Goal: Task Accomplishment & Management: Manage account settings

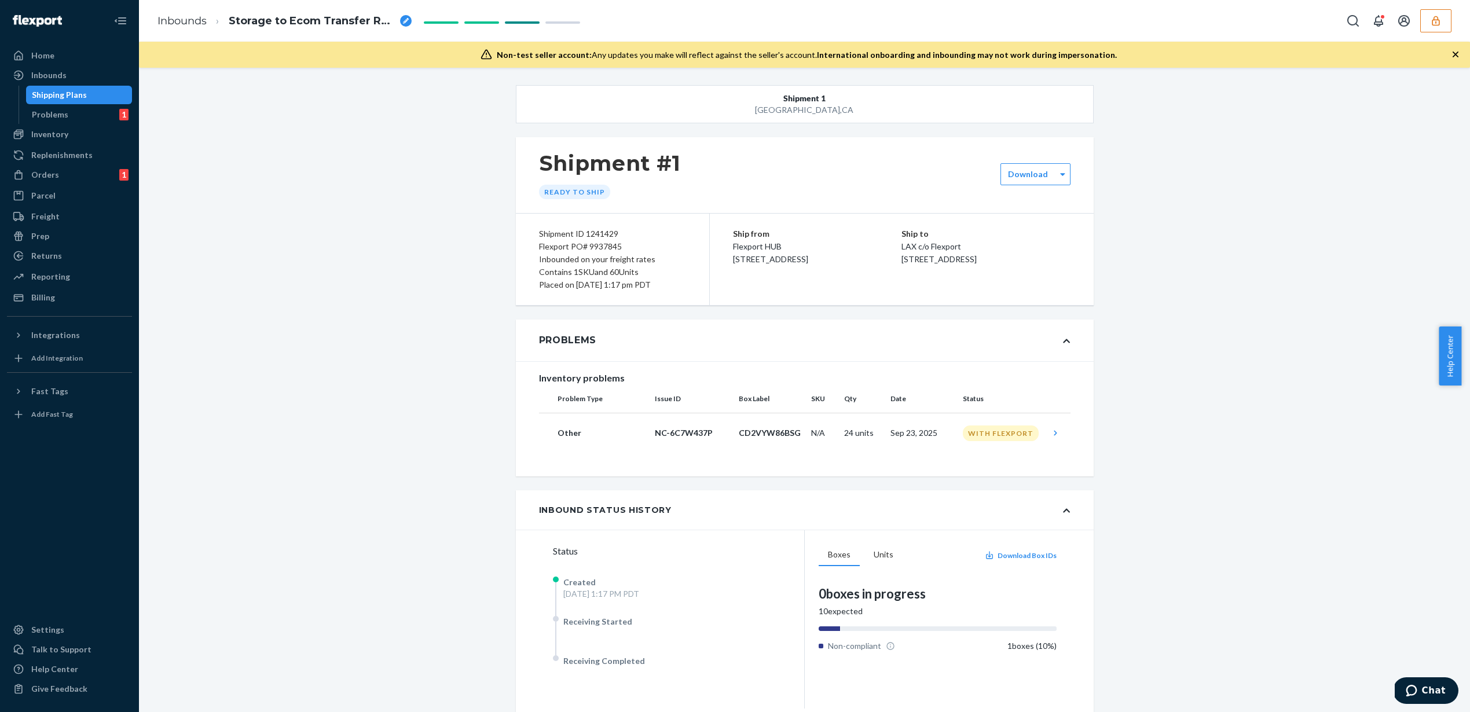
click at [1442, 18] on button "button" at bounding box center [1435, 20] width 31 height 23
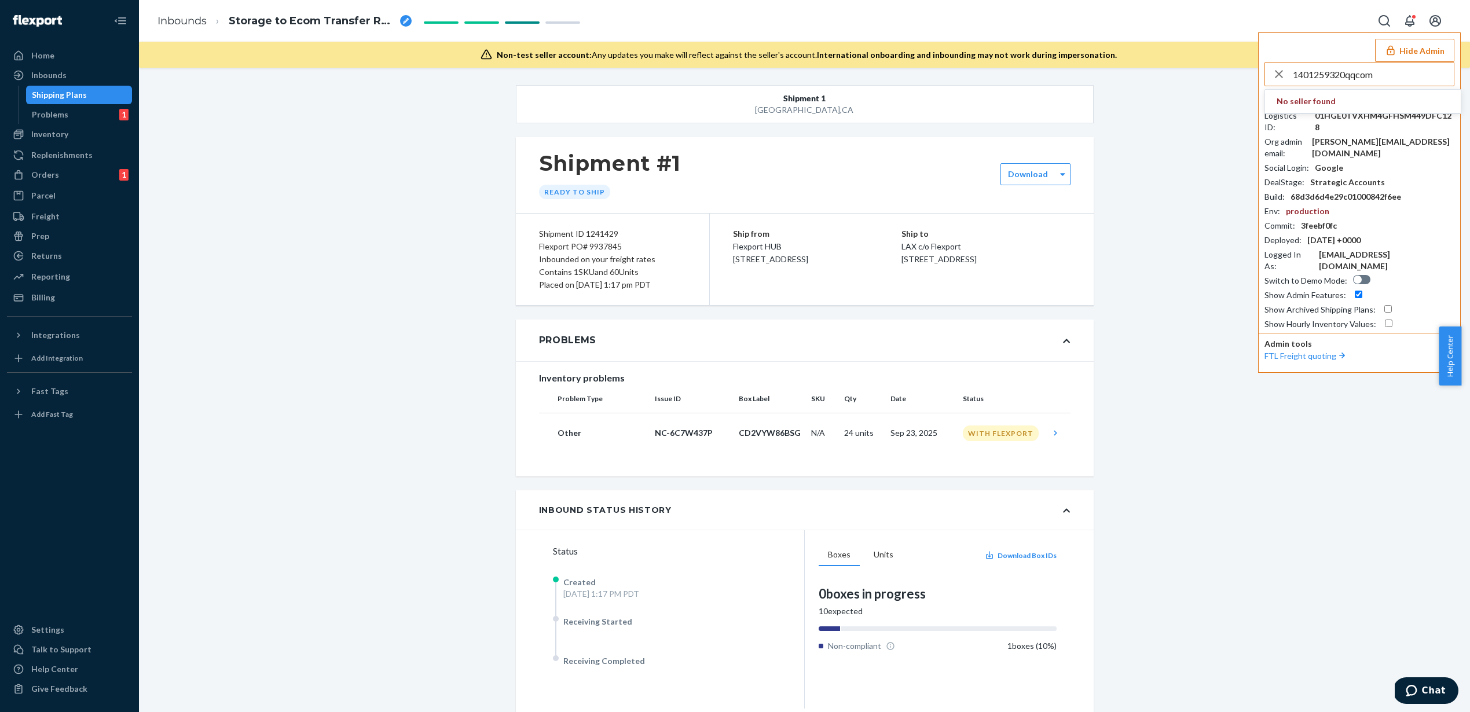
type input "1401259320qqcom"
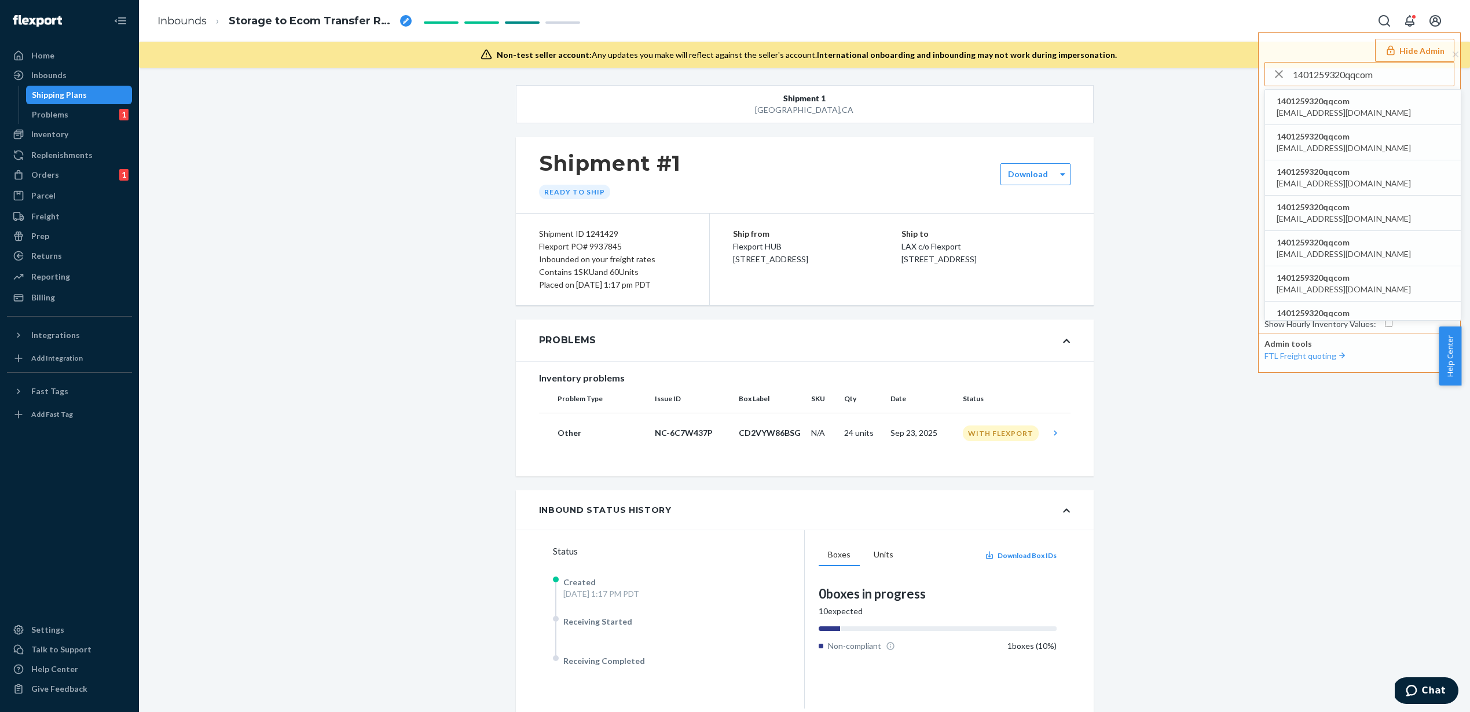
click at [1348, 104] on span "1401259320qqcom" at bounding box center [1344, 102] width 134 height 12
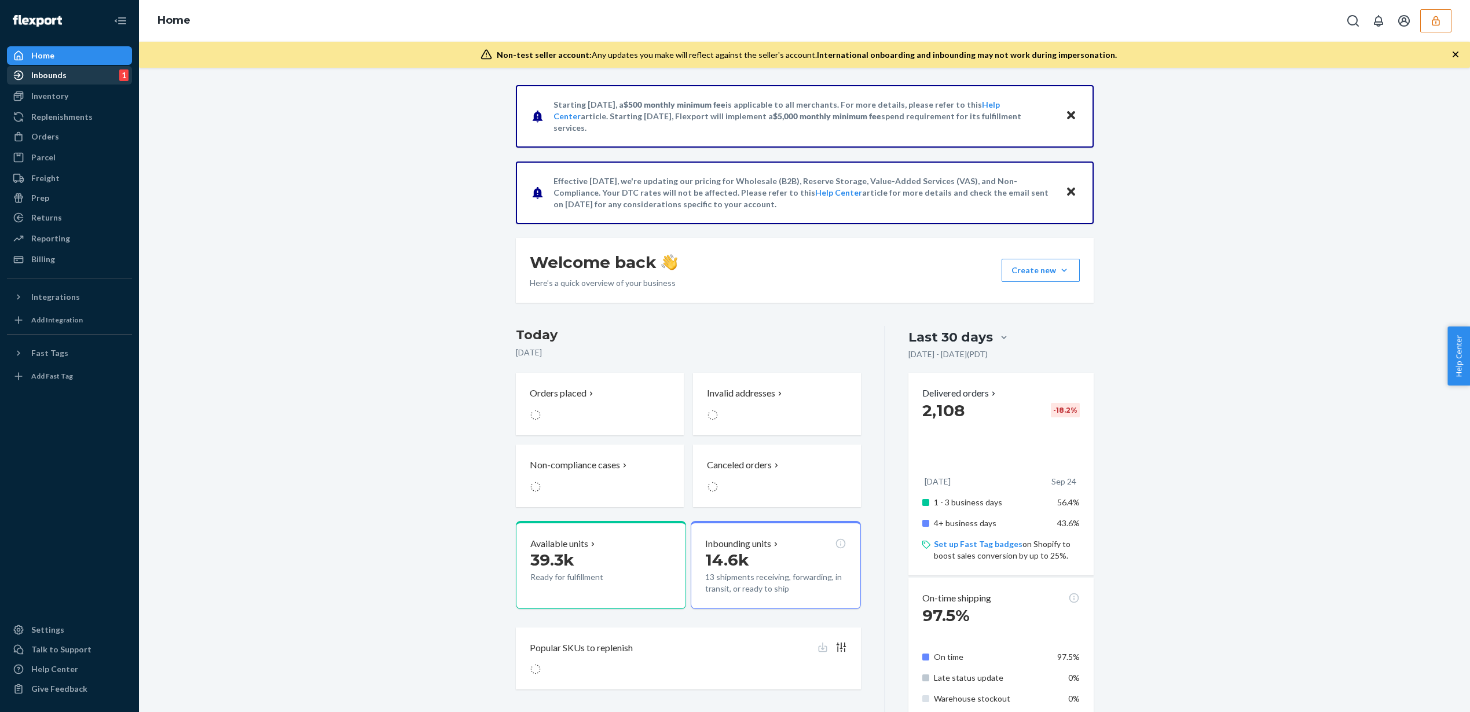
click at [67, 74] on div "Inbounds 1" at bounding box center [69, 75] width 123 height 16
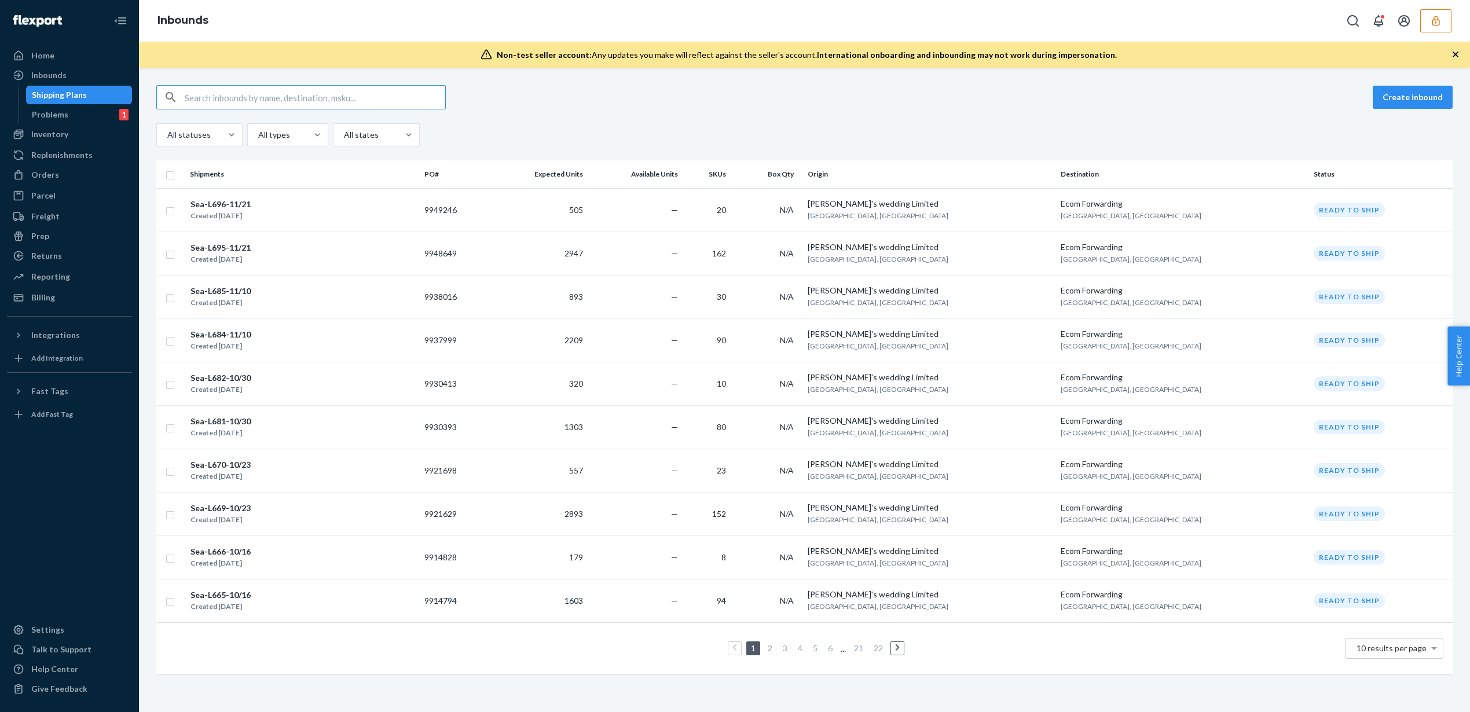
paste input "DMN9VBGSYAN"
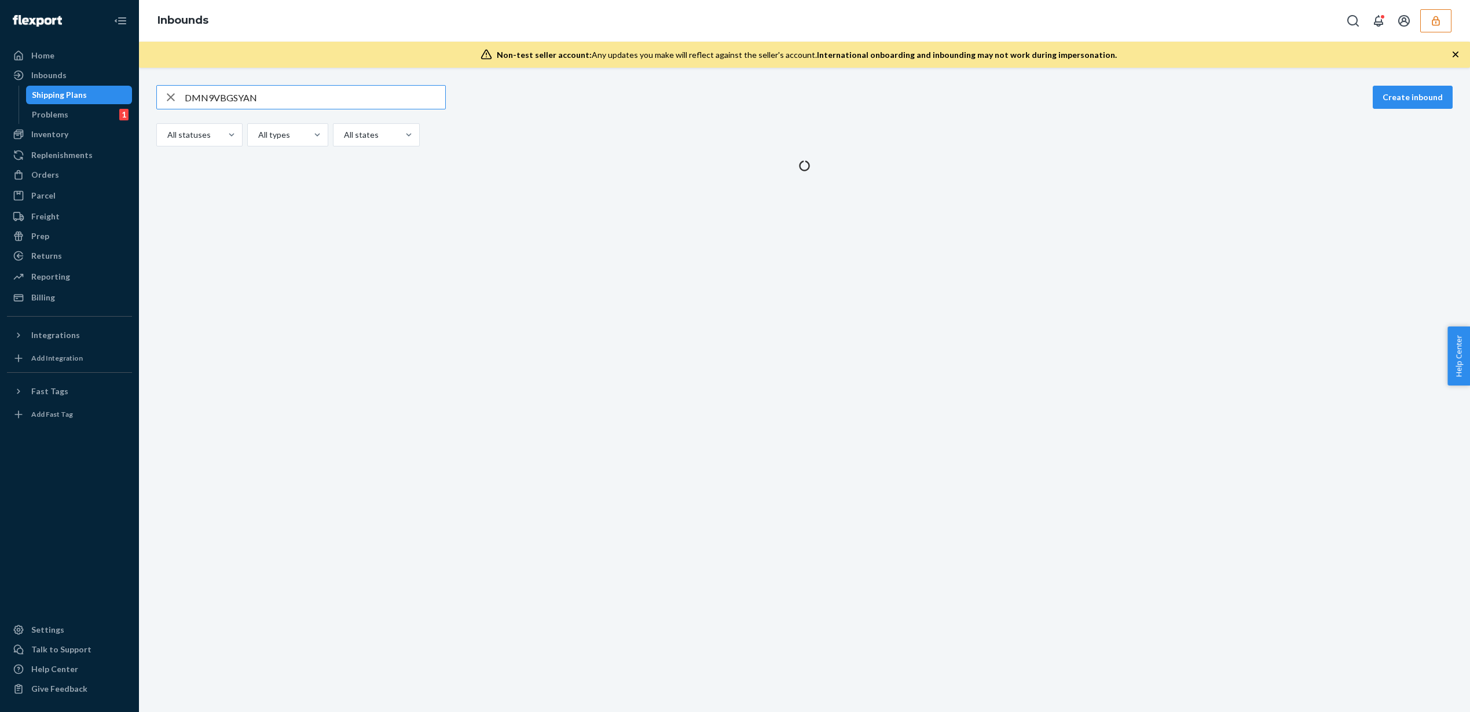
type input "DMN9VBGSYAN"
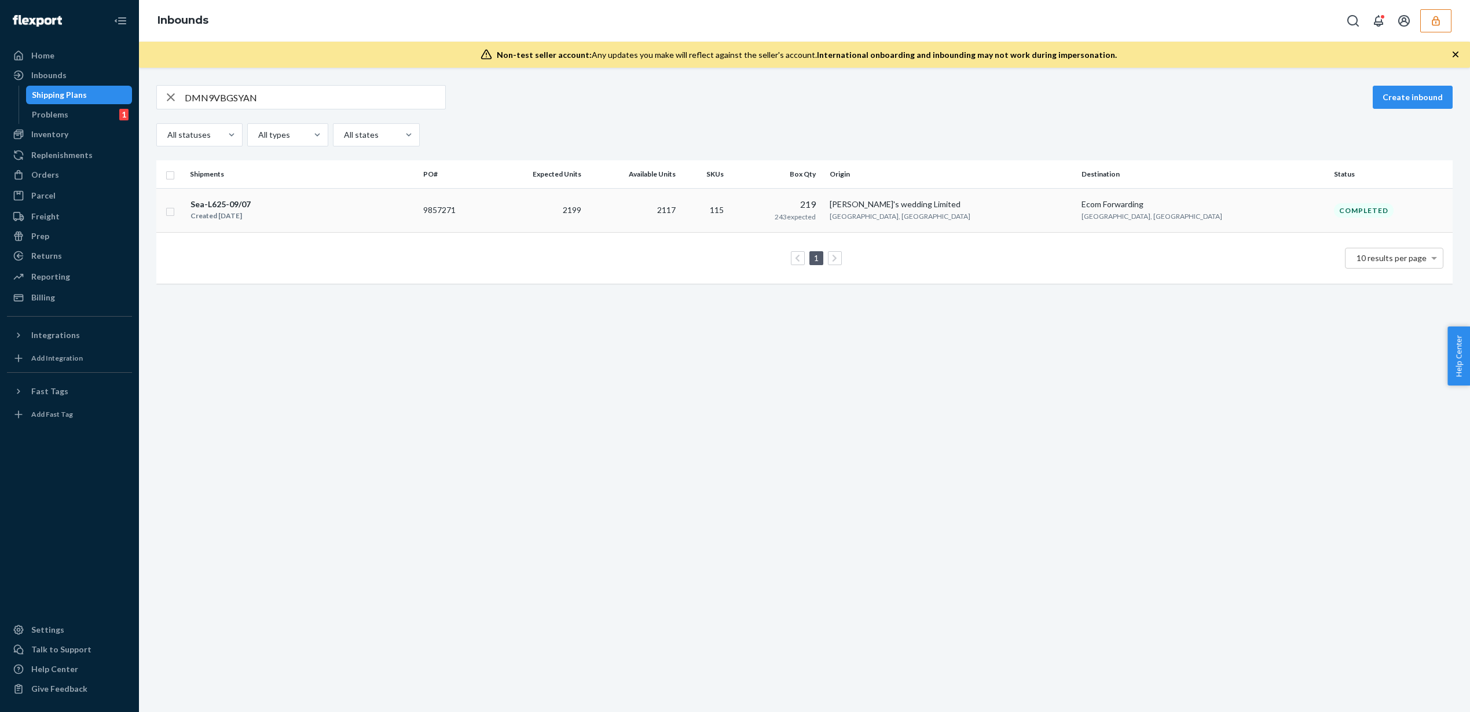
click at [680, 218] on td "2117" at bounding box center [633, 210] width 94 height 45
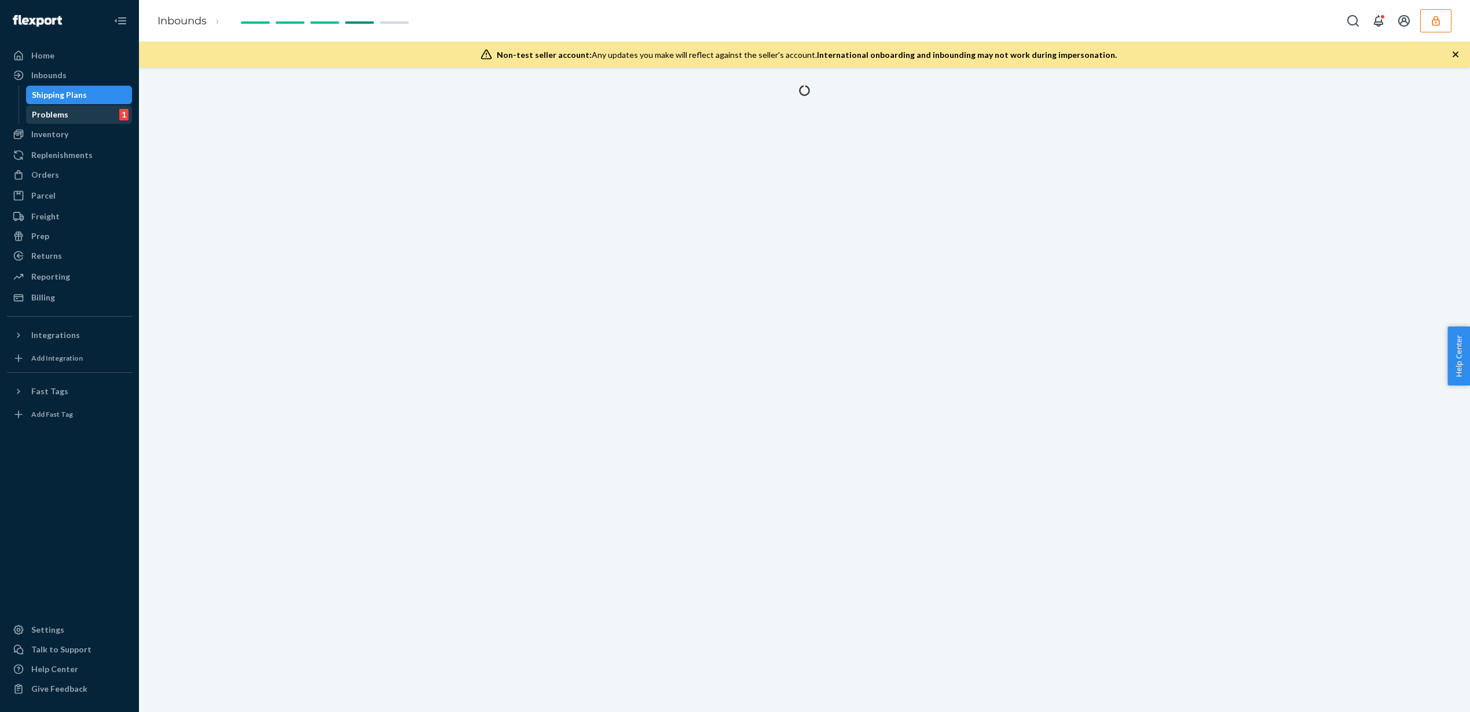
click at [104, 120] on div "Problems 1" at bounding box center [79, 115] width 104 height 16
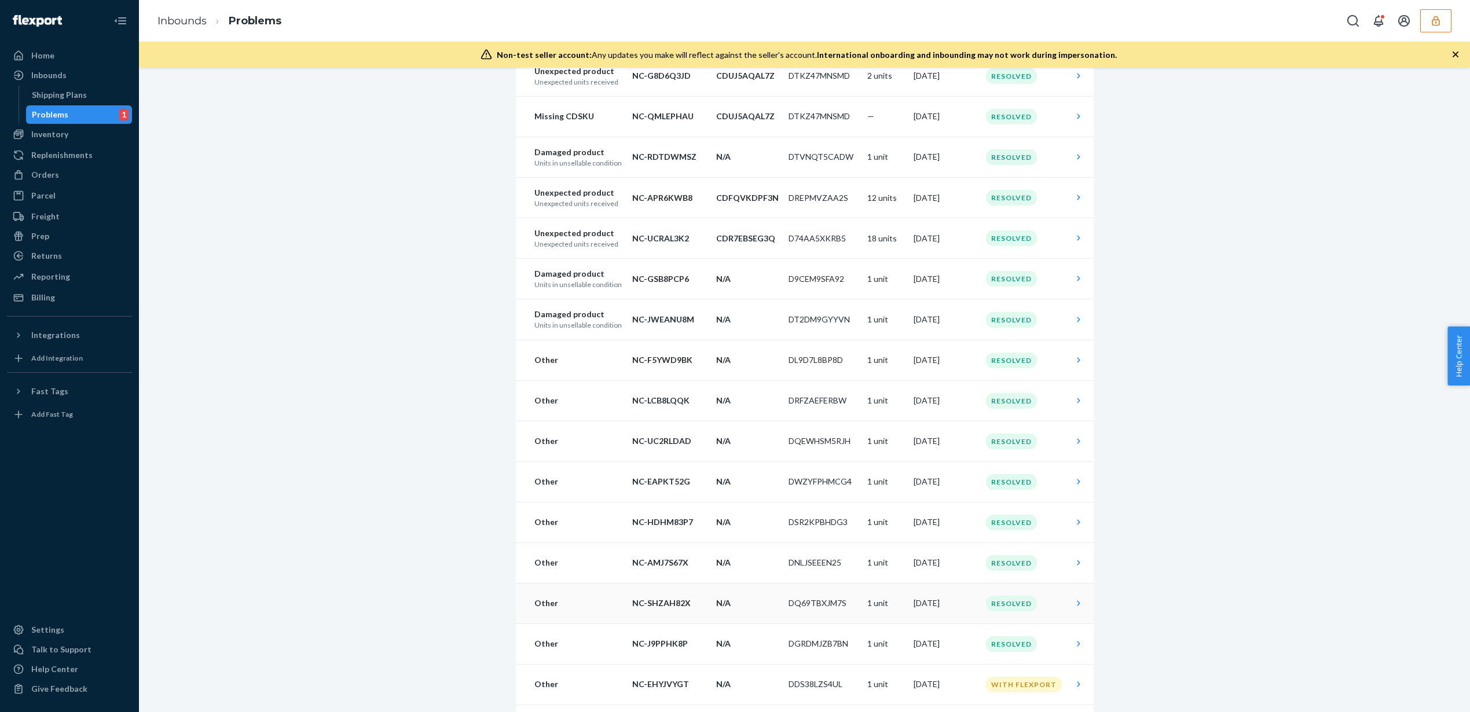
scroll to position [1843, 0]
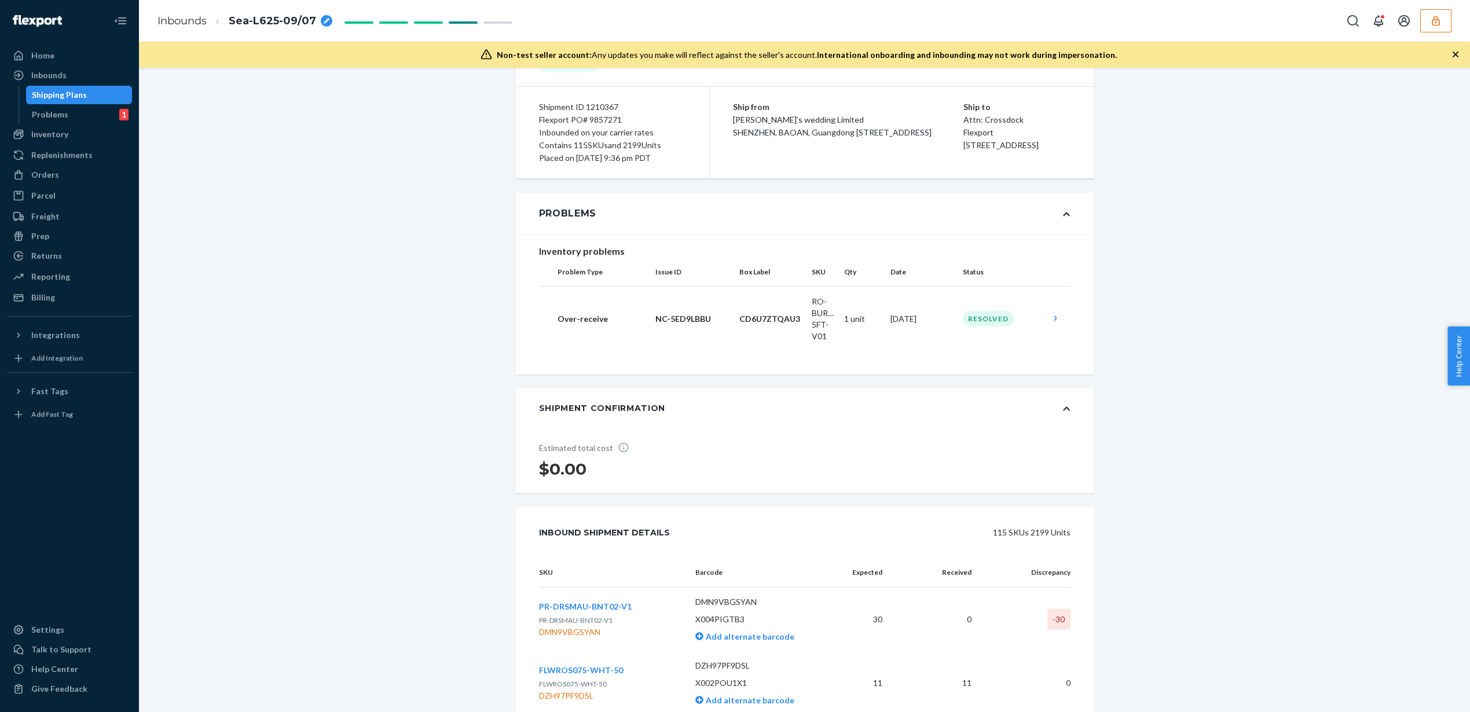
scroll to position [189, 0]
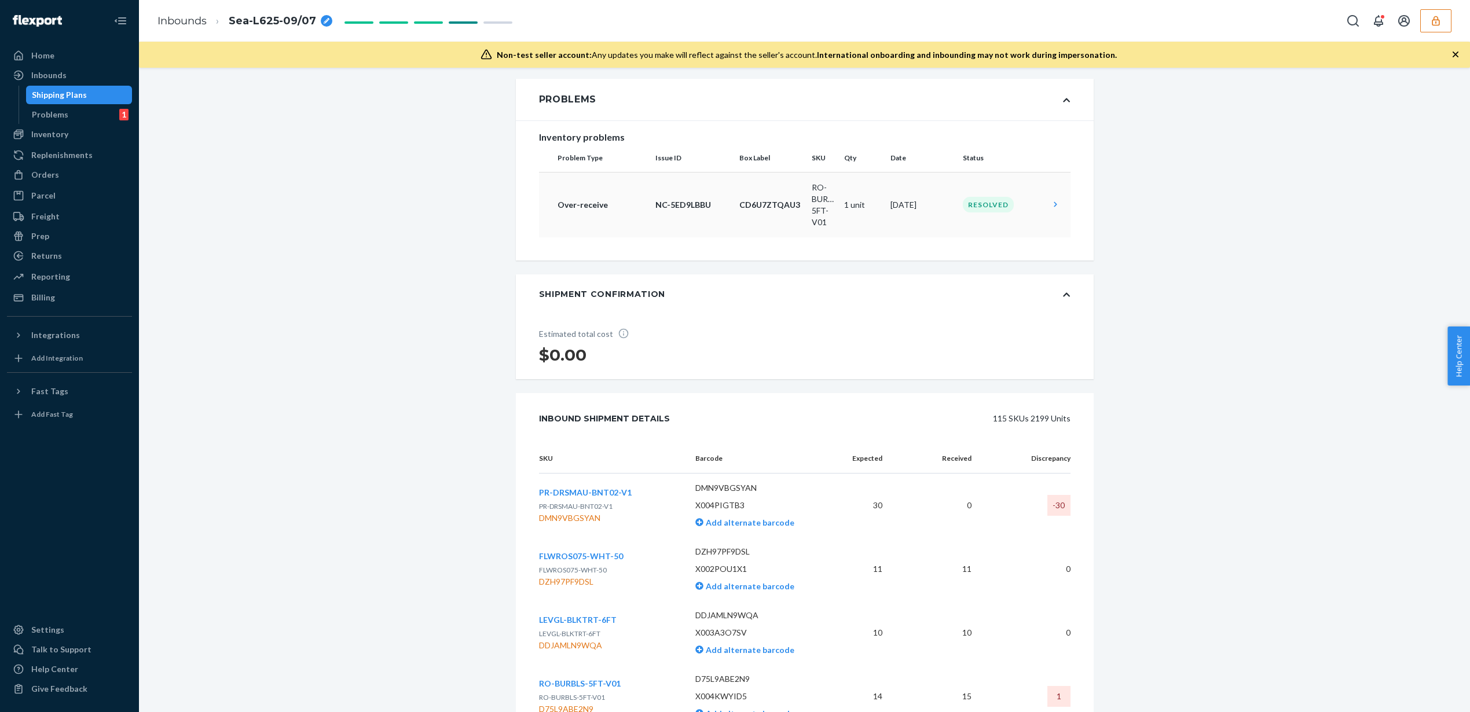
click at [888, 227] on td "[DATE]" at bounding box center [922, 204] width 72 height 65
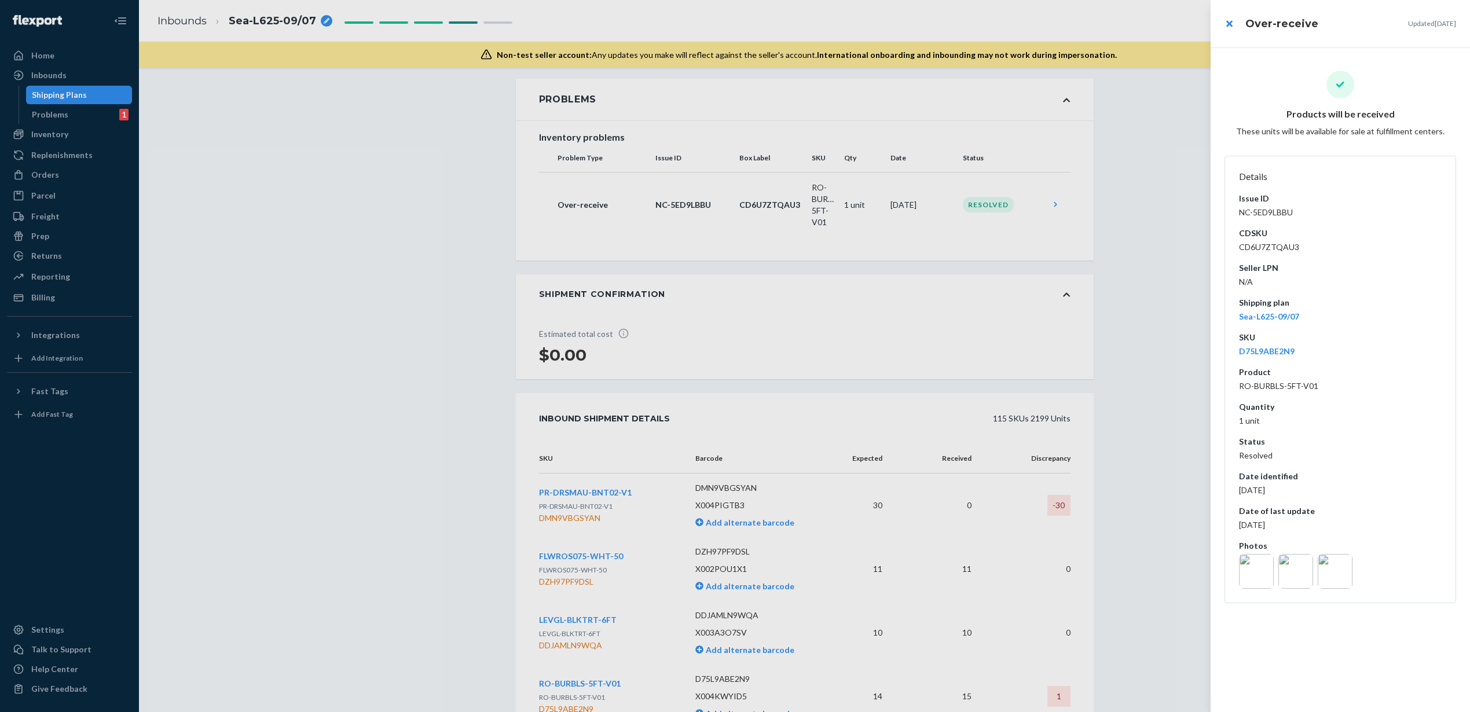
click at [1269, 575] on img at bounding box center [1256, 571] width 35 height 35
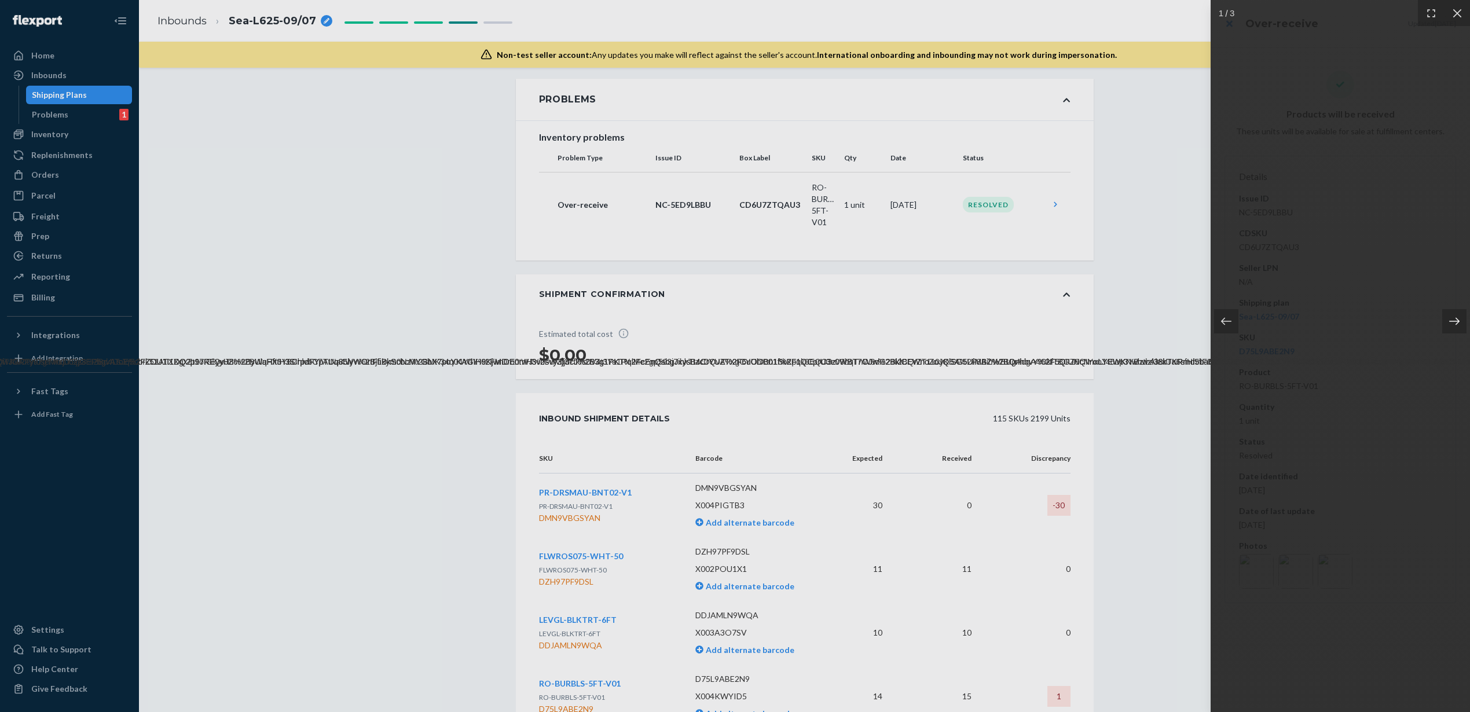
click at [1460, 326] on div at bounding box center [1454, 321] width 24 height 24
click at [1075, 371] on div at bounding box center [735, 356] width 1470 height 712
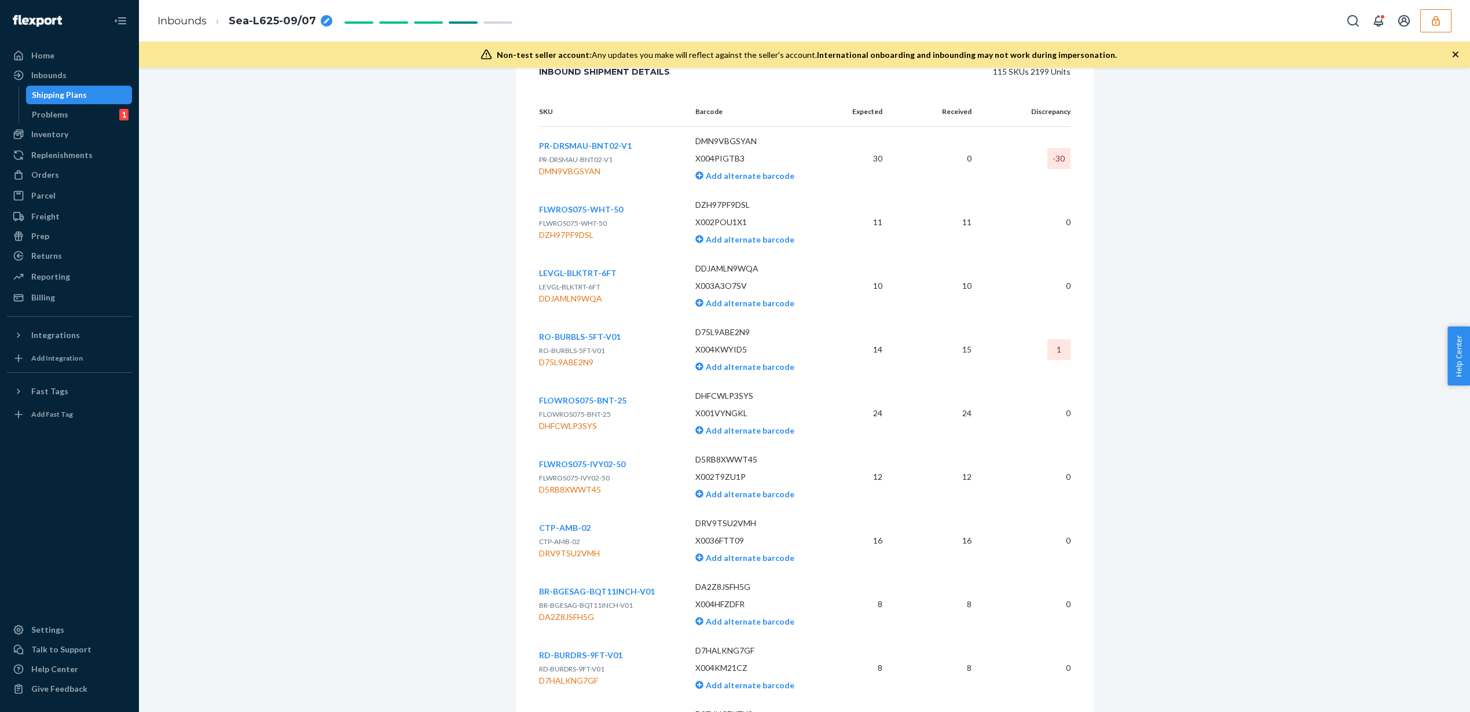
scroll to position [0, 0]
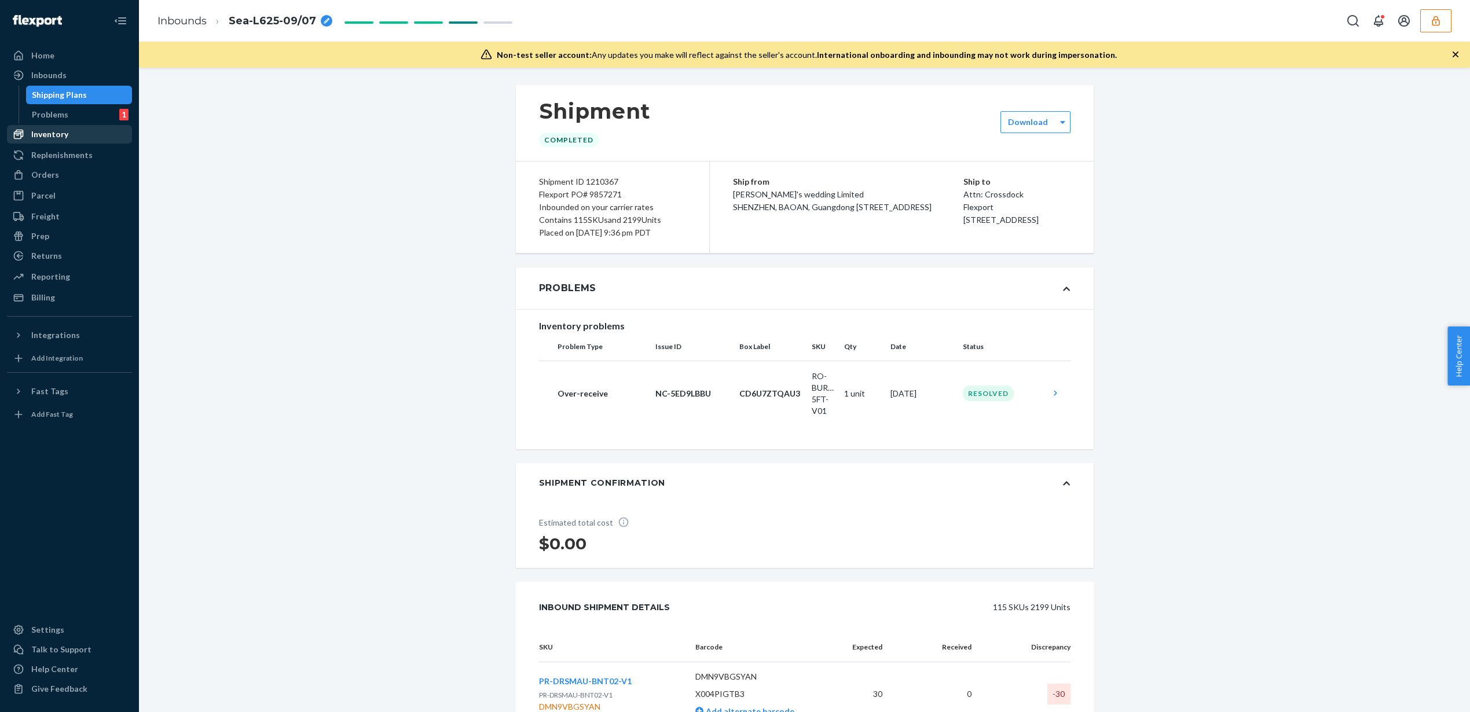
click at [65, 135] on div "Inventory" at bounding box center [49, 135] width 37 height 12
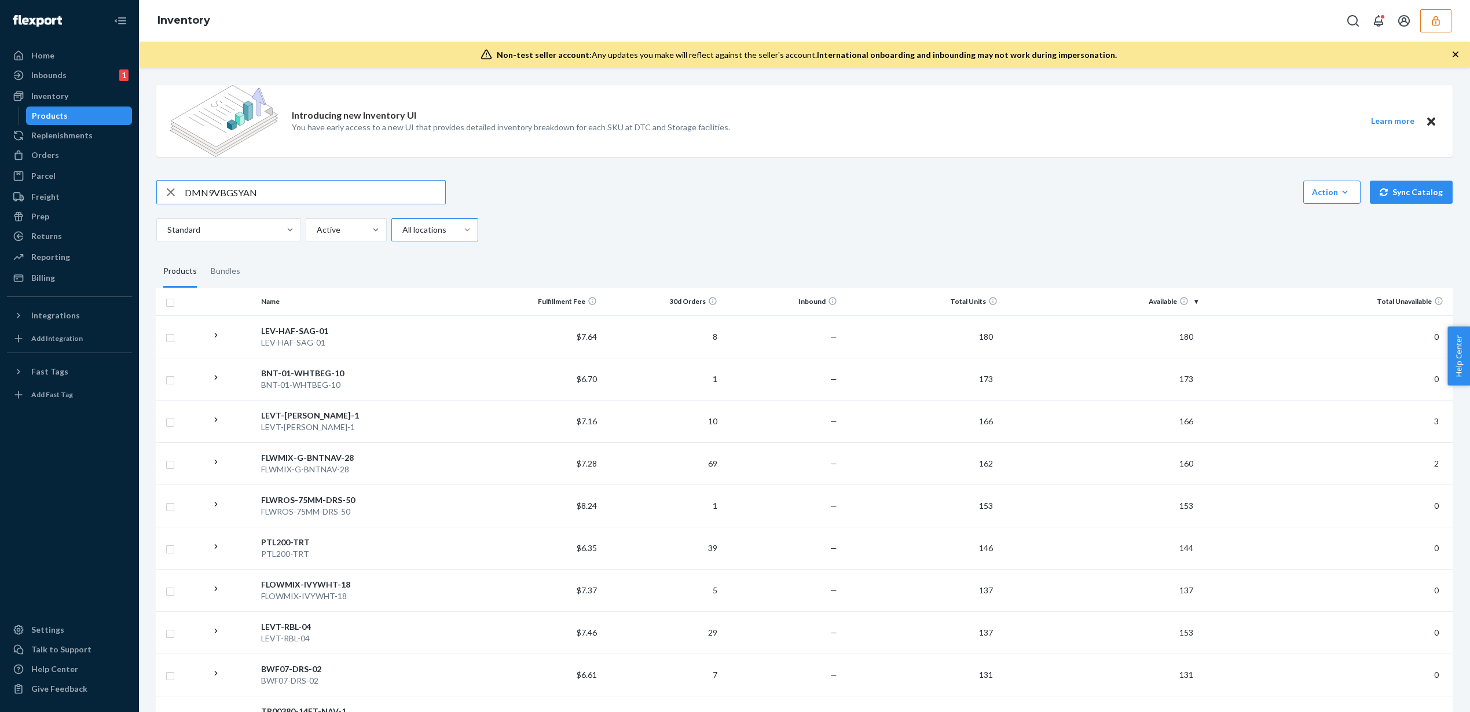
type input "DMN9VBGSYAN"
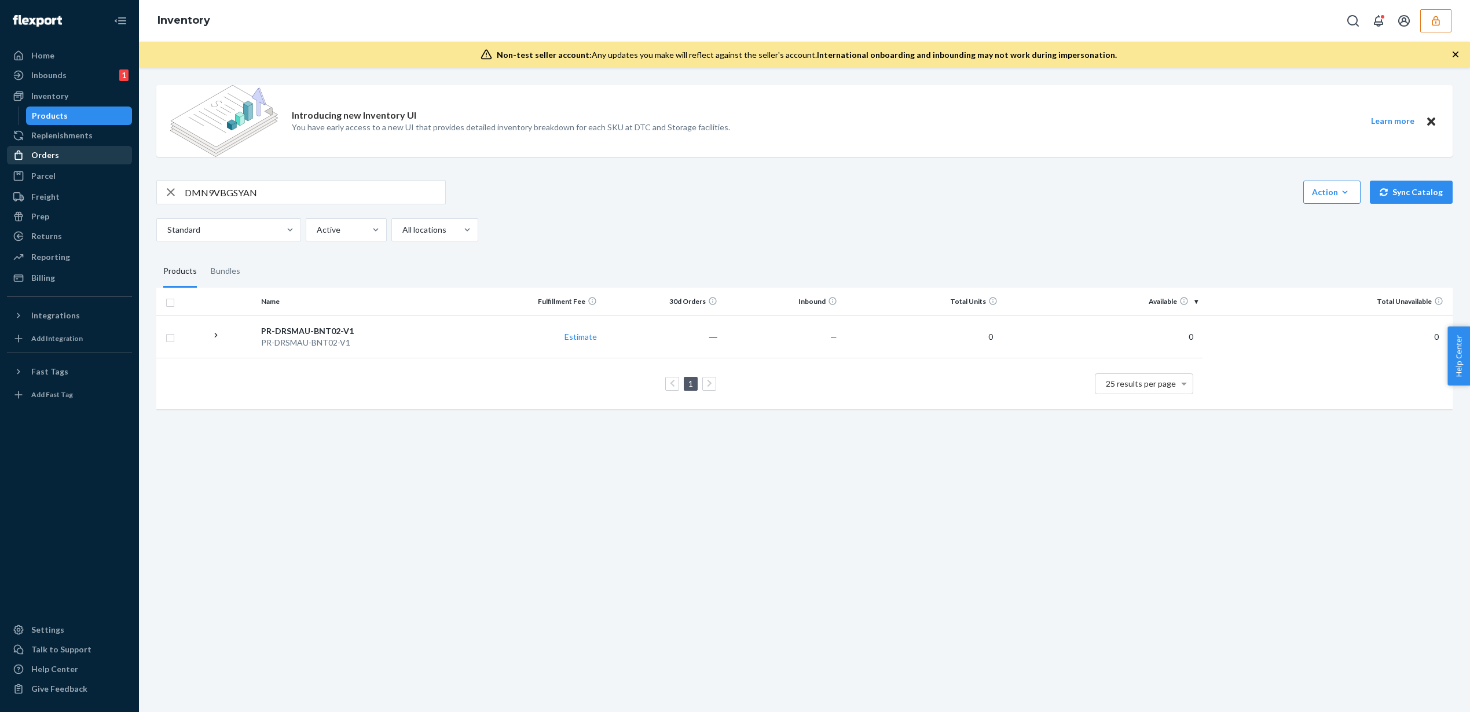
click at [89, 158] on div "Orders" at bounding box center [69, 155] width 123 height 16
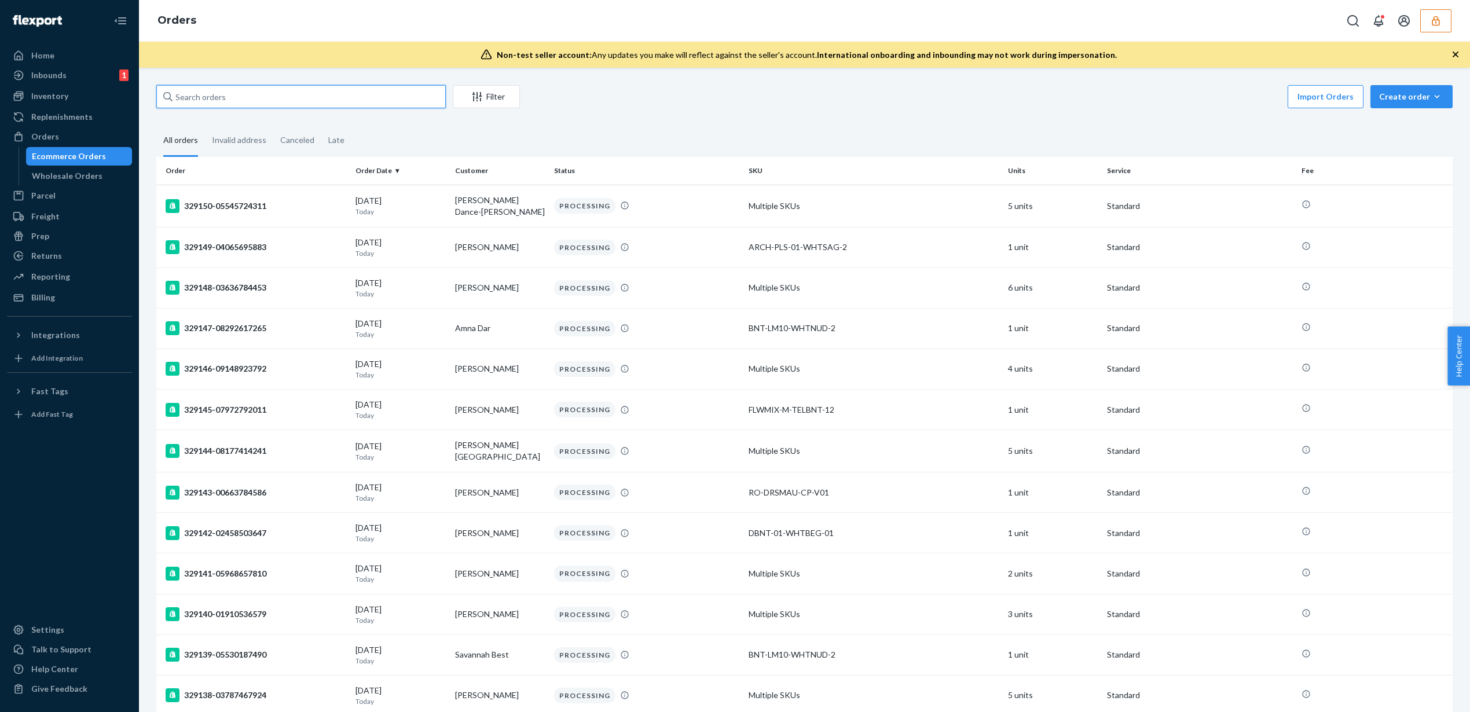
paste input "DMN9VBGSYAN"
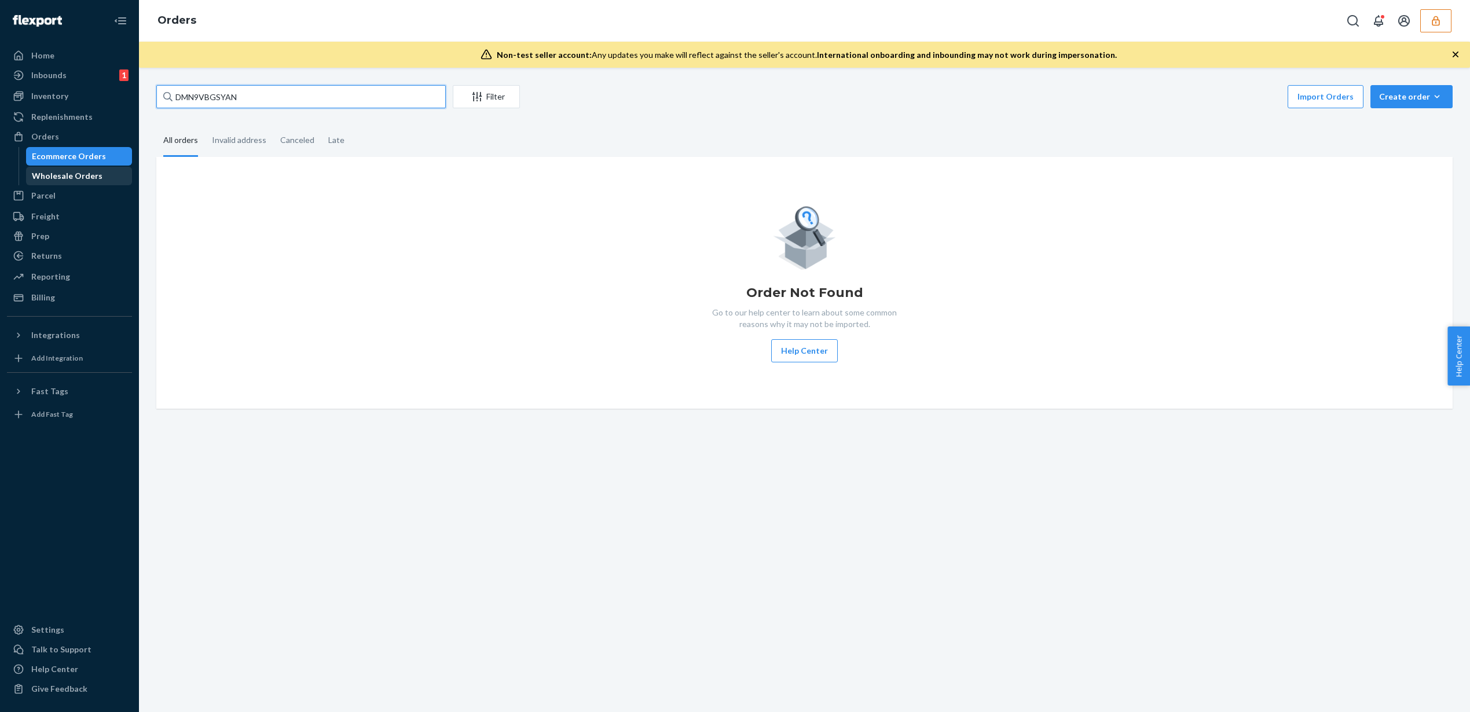
type input "DMN9VBGSYAN"
click at [68, 177] on div "Wholesale Orders" at bounding box center [67, 176] width 71 height 12
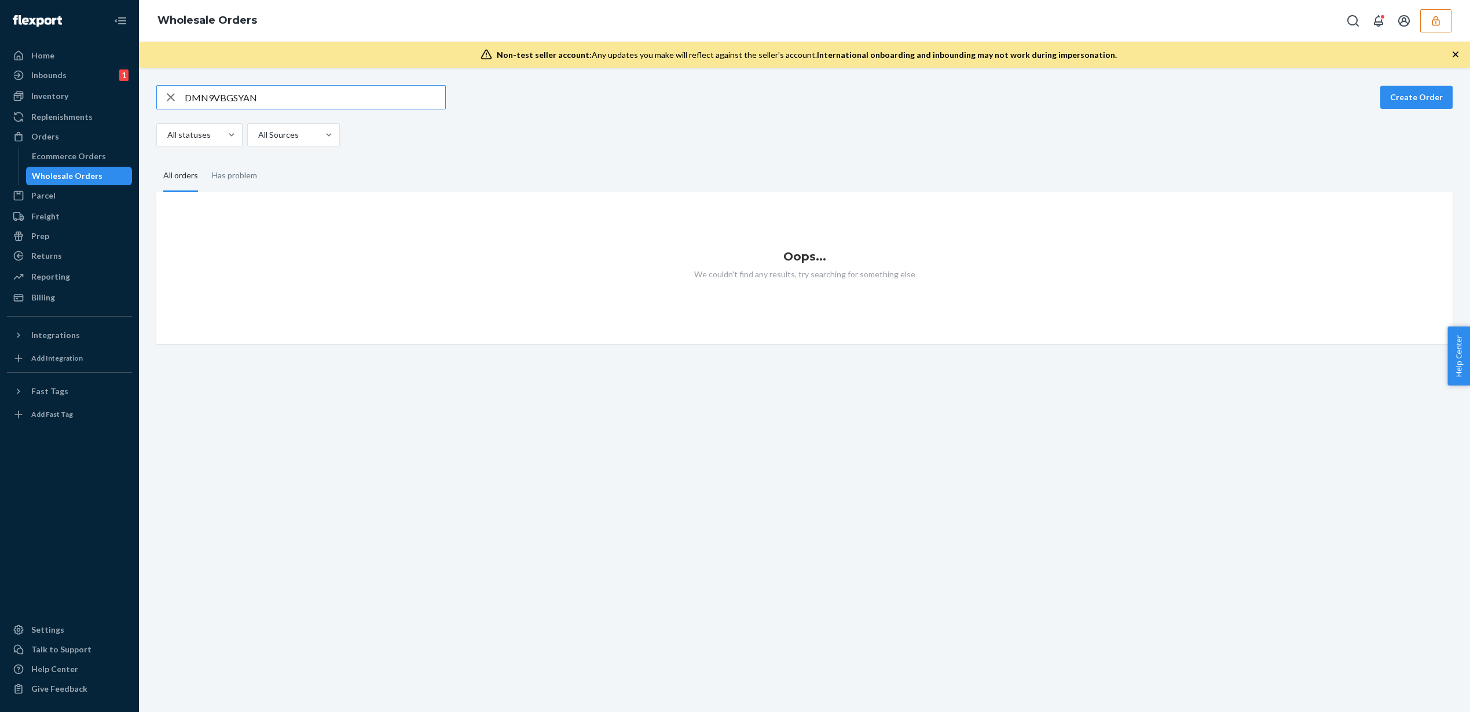
type input "DMN9VBGSYAN"
click at [170, 102] on icon "button" at bounding box center [171, 97] width 14 height 23
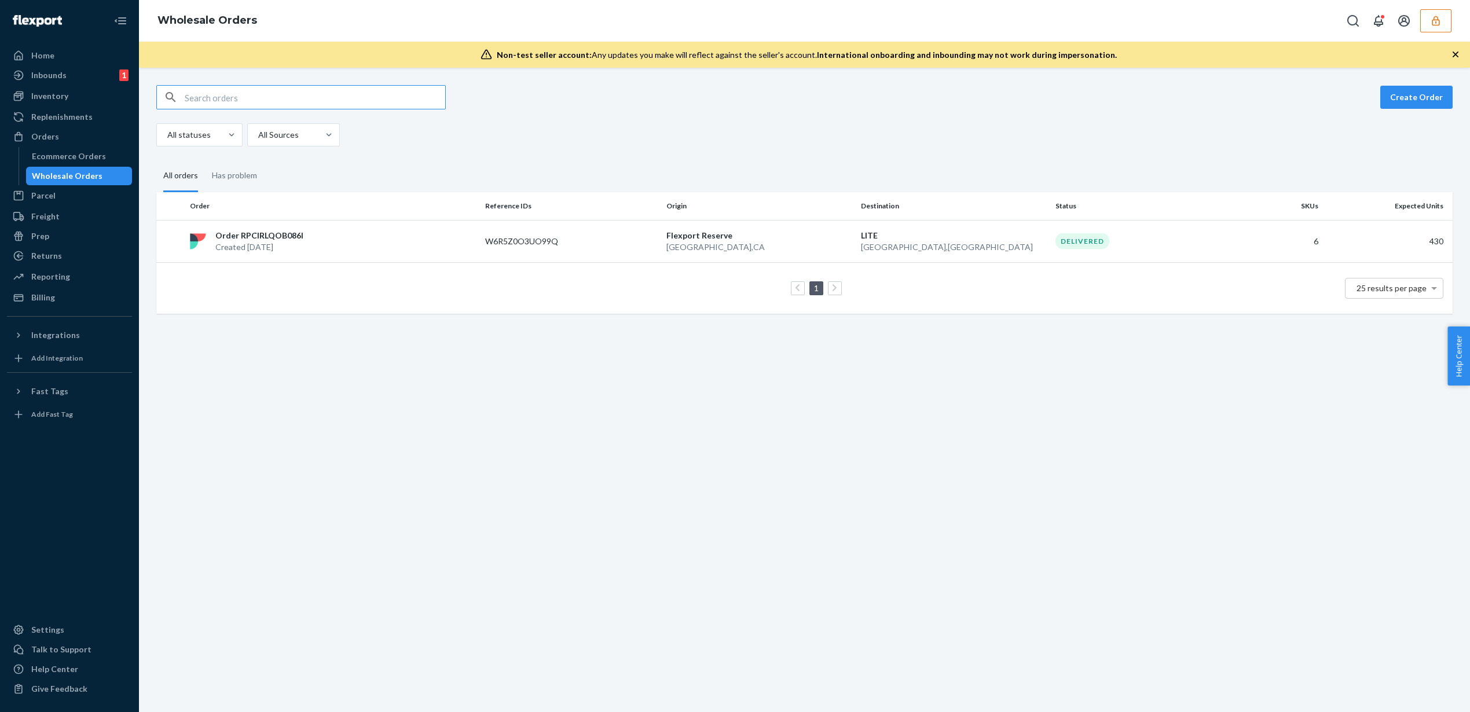
click at [1428, 33] on div "Wholesale Orders" at bounding box center [804, 21] width 1331 height 42
click at [1431, 27] on button "button" at bounding box center [1435, 20] width 31 height 23
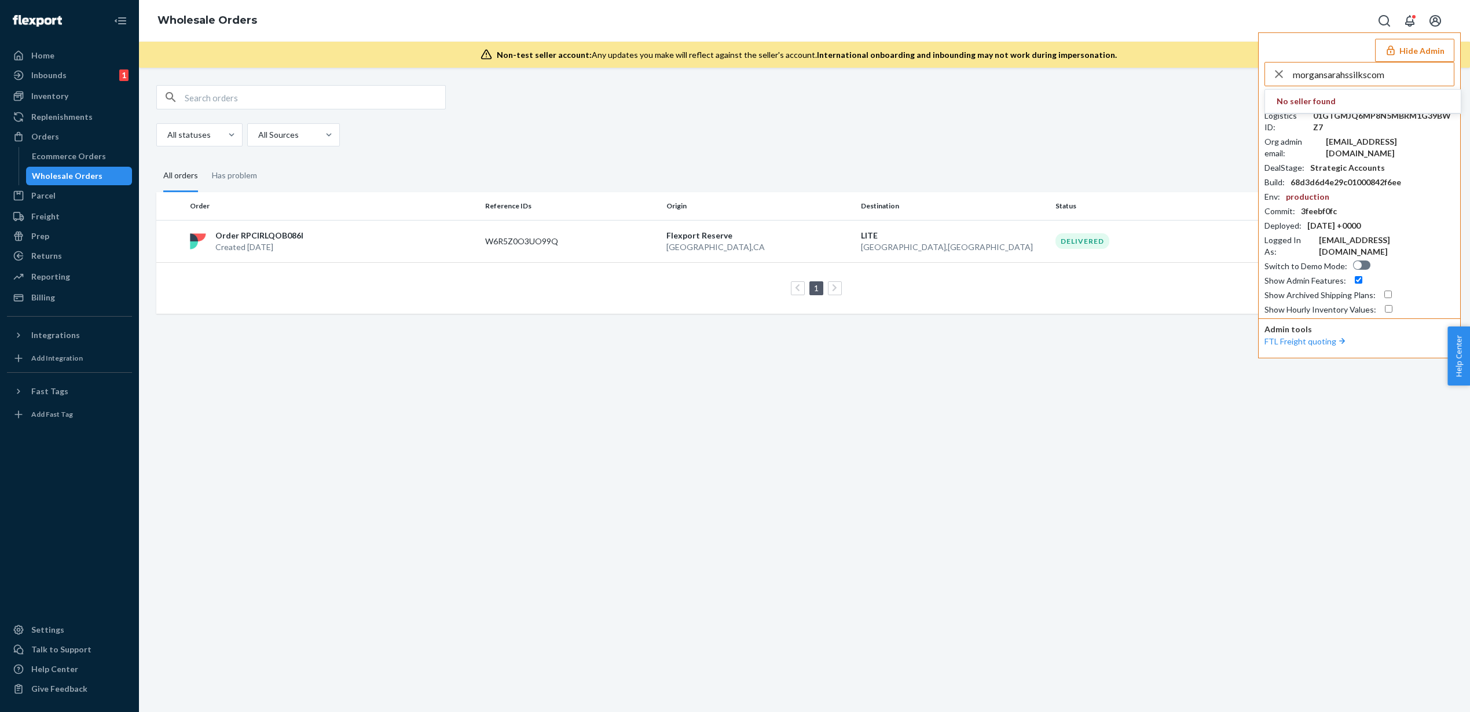
type input "morgansarahssilkscom"
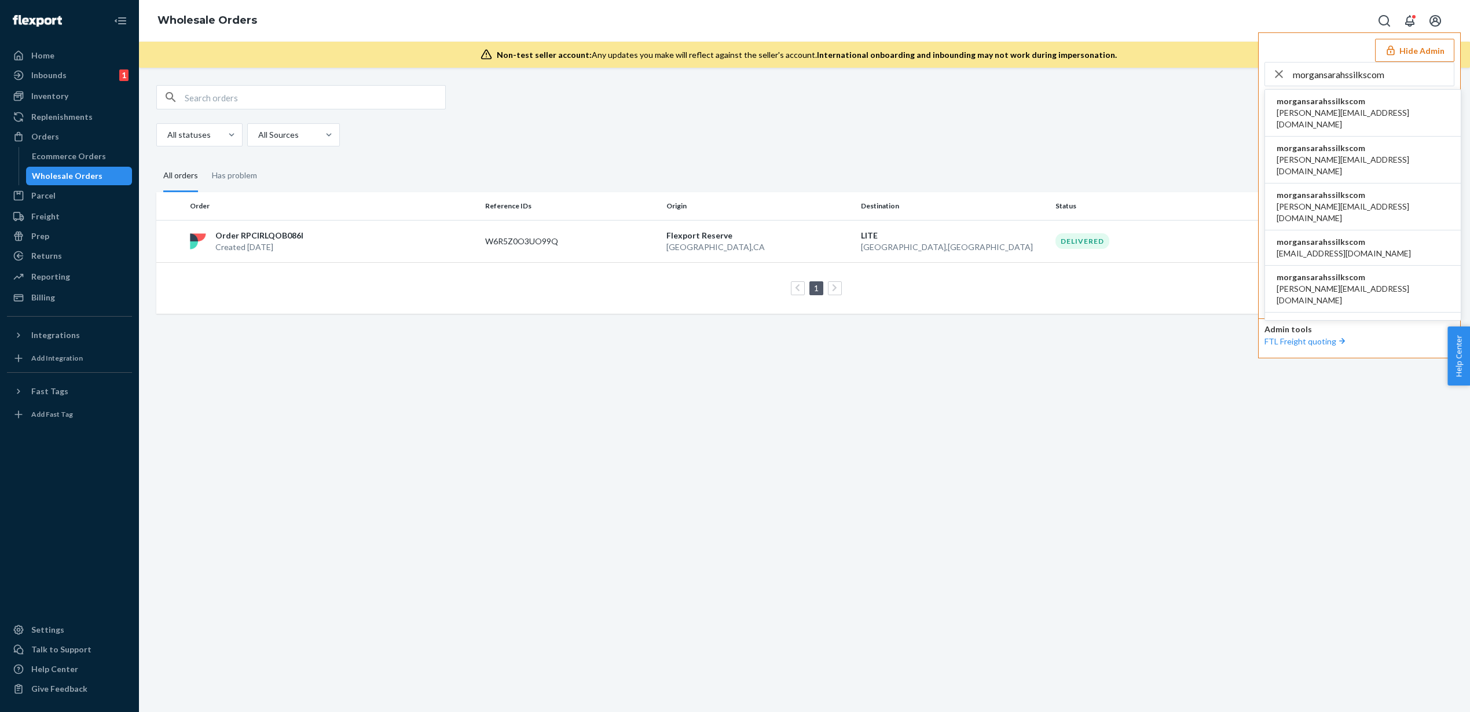
click at [1376, 103] on li "morgansarahssilkscom [PERSON_NAME][EMAIL_ADDRESS][DOMAIN_NAME]" at bounding box center [1363, 113] width 196 height 47
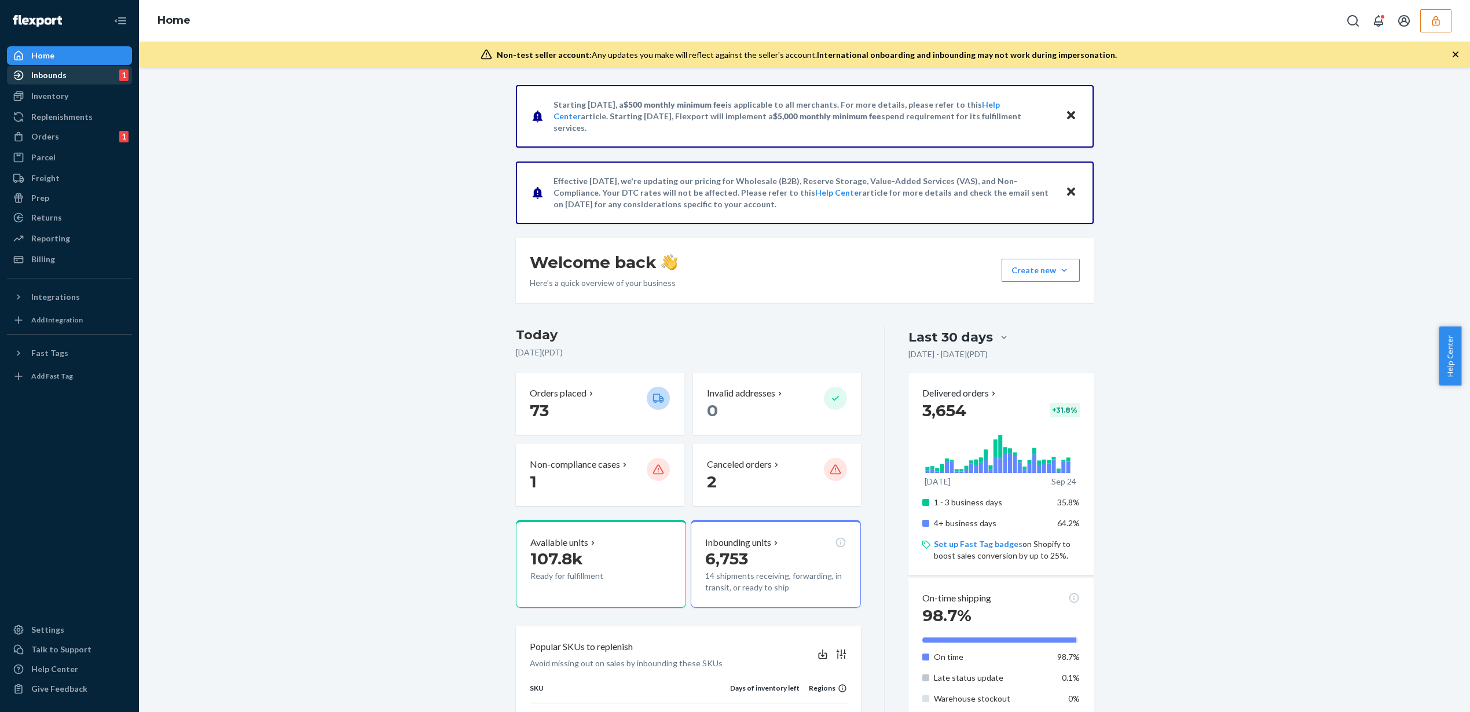
click at [68, 75] on div "Inbounds 1" at bounding box center [69, 75] width 123 height 16
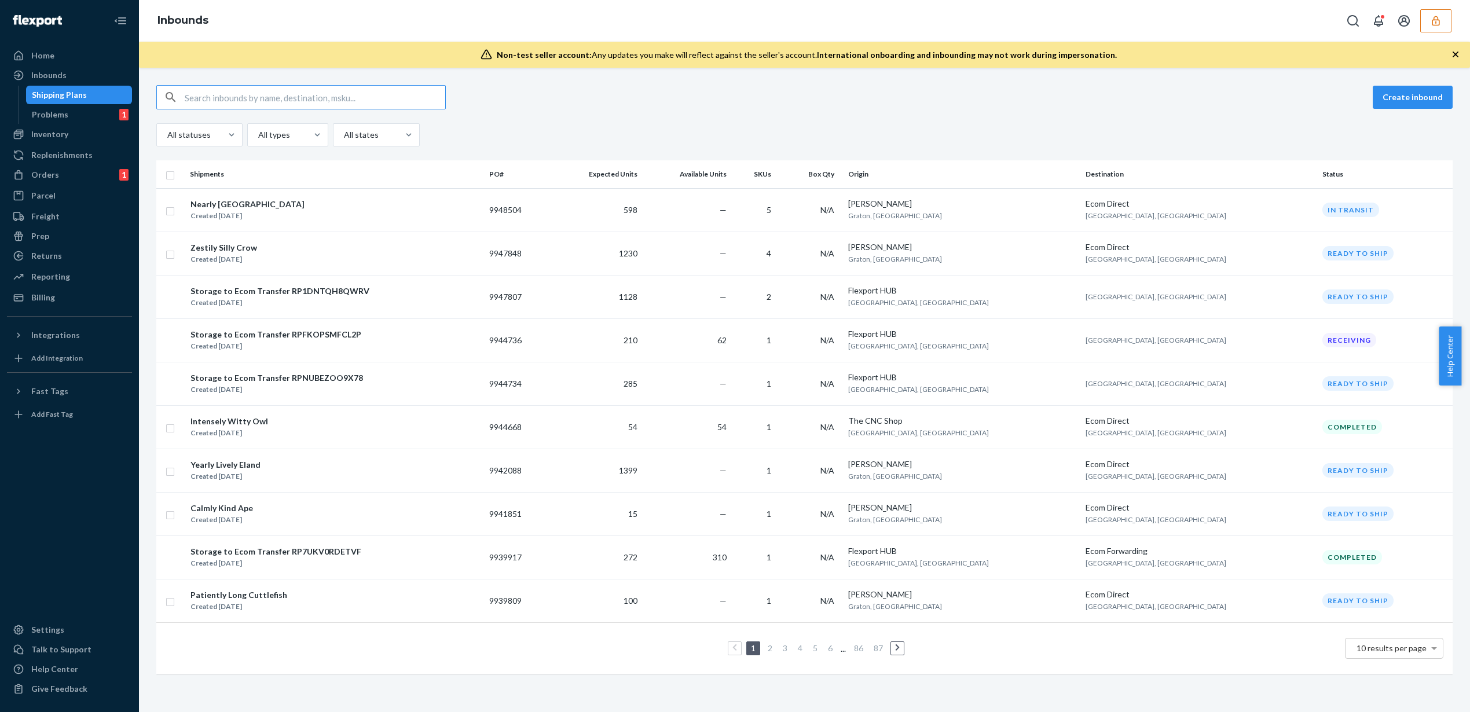
click at [1439, 19] on icon "button" at bounding box center [1436, 21] width 12 height 12
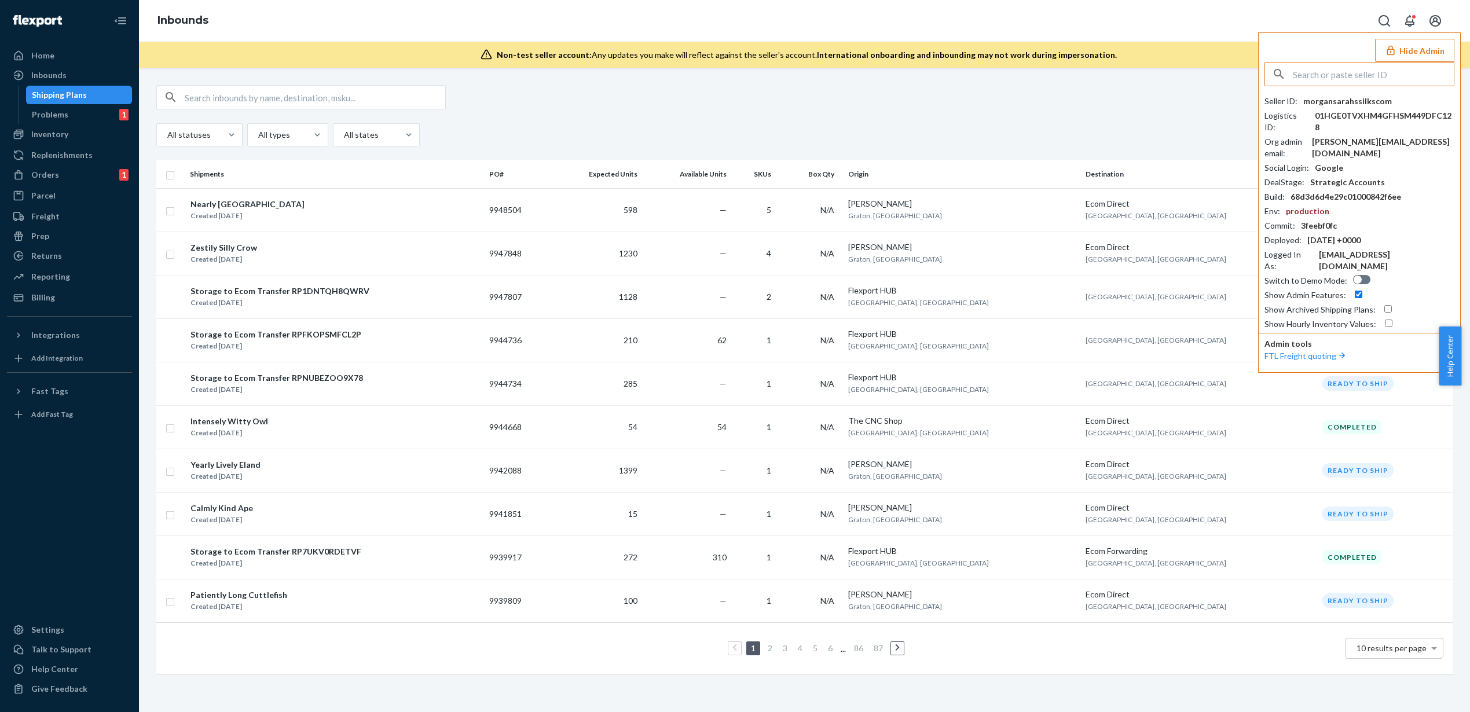
click at [968, 92] on div "Create inbound" at bounding box center [804, 97] width 1297 height 24
click at [270, 99] on input "text" at bounding box center [315, 97] width 261 height 23
paste input "9937845"
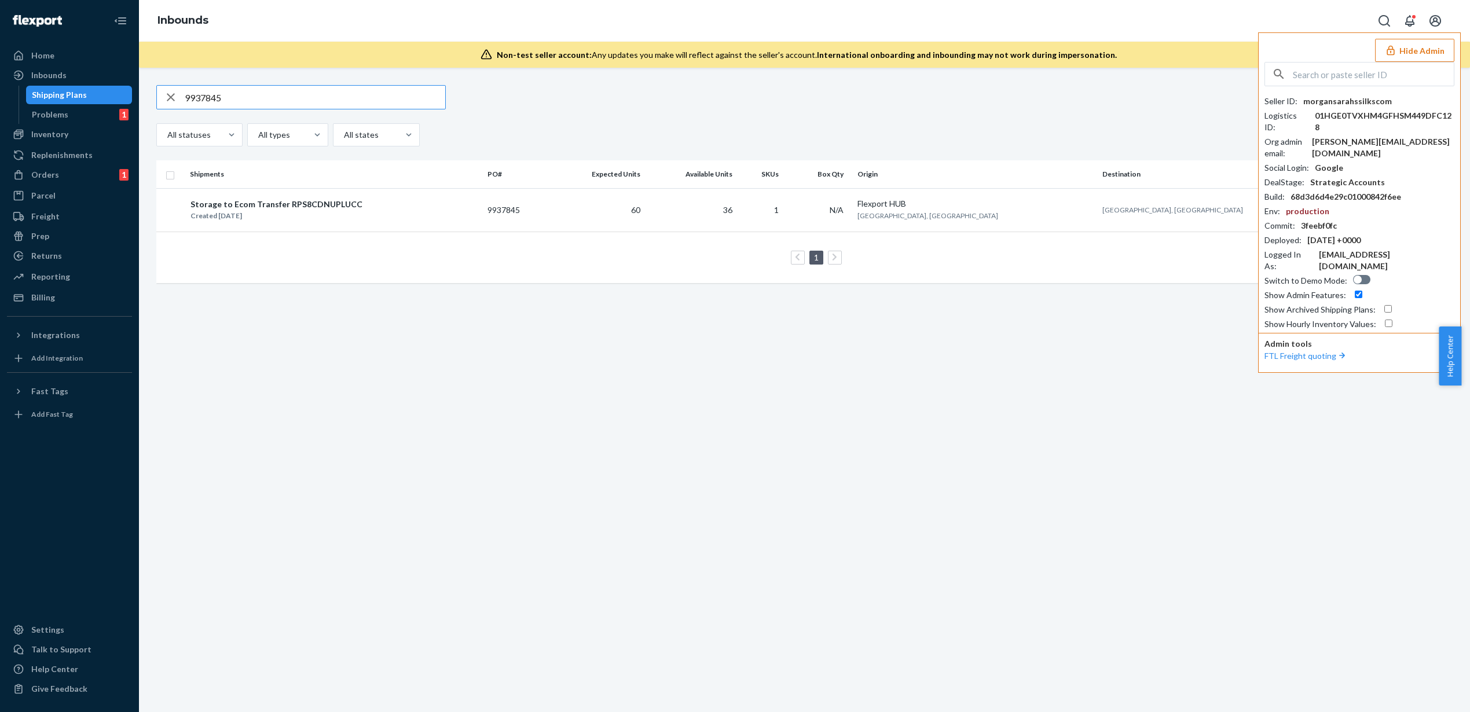
type input "9937845"
